Goal: Book appointment/travel/reservation

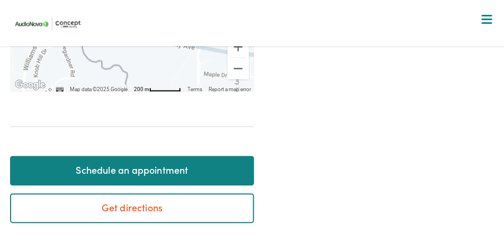
scroll to position [450, 0]
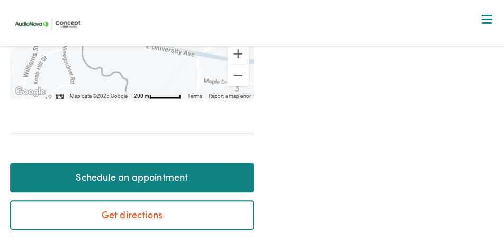
click at [123, 181] on link "Schedule an appointment" at bounding box center [132, 177] width 244 height 30
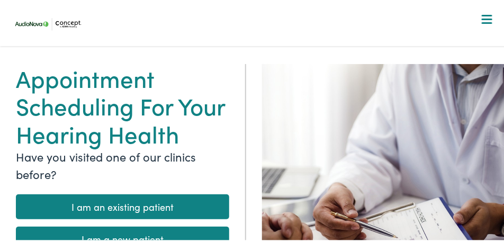
scroll to position [132, 0]
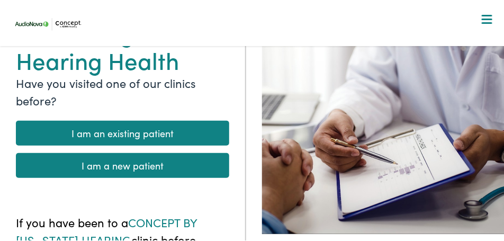
click at [121, 137] on link "I am an existing patient" at bounding box center [123, 132] width 214 height 25
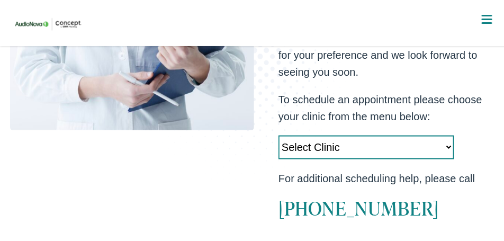
scroll to position [344, 0]
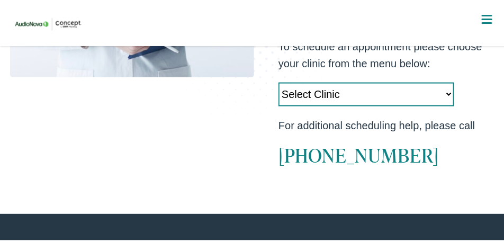
click at [446, 105] on select "Select Clinic Cedar Rapids-IA-AudioNova 5300 Edgewood Rd NE Clinton-IA-AudioNov…" at bounding box center [367, 94] width 176 height 24
select select "https://iowahearing.alpacaaudiology.com/locations/pleasant-hill-ia/"
click at [279, 105] on select "Select Clinic Cedar Rapids-IA-AudioNova 5300 Edgewood Rd NE Clinton-IA-AudioNov…" at bounding box center [367, 94] width 176 height 24
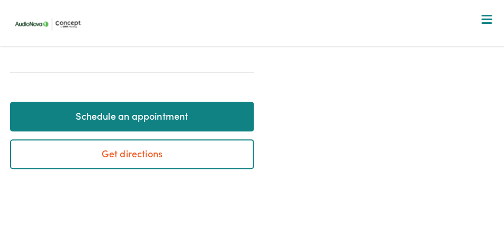
scroll to position [556, 0]
